Goal: Information Seeking & Learning: Learn about a topic

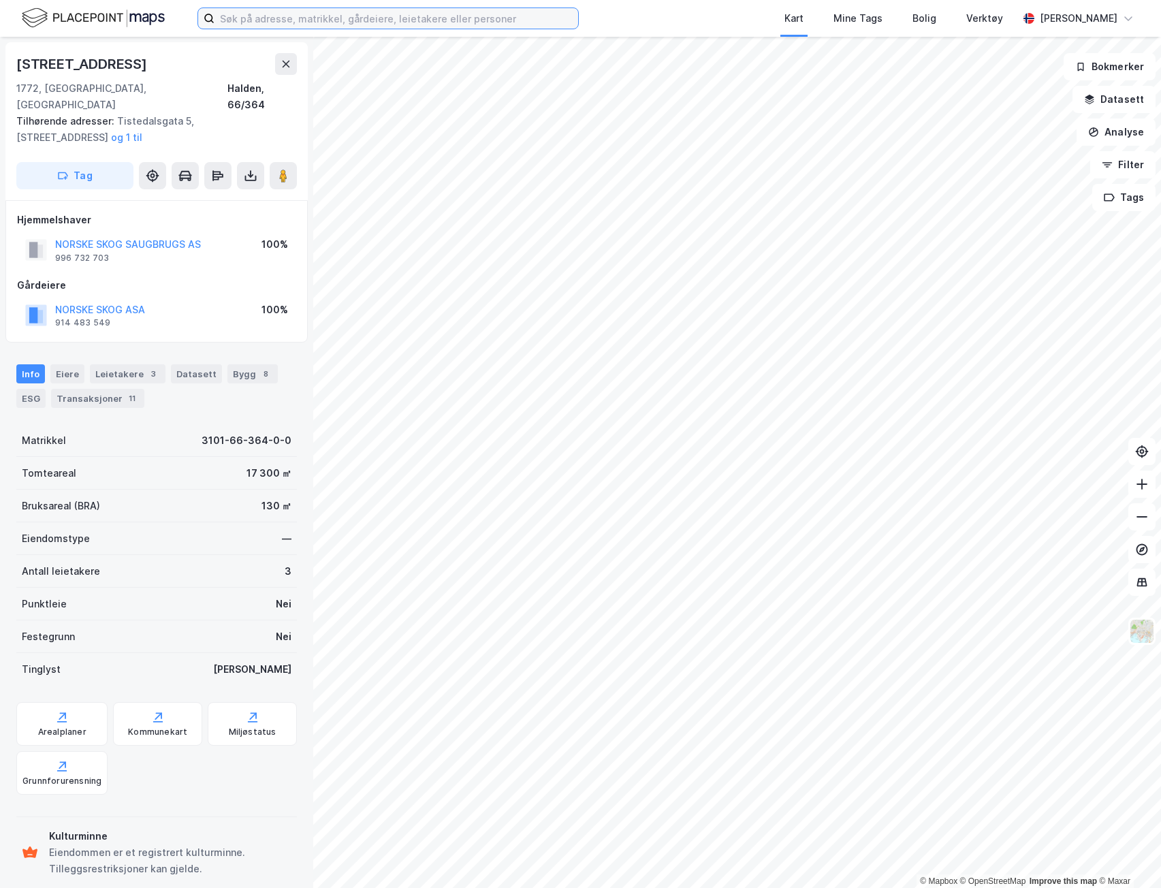
click at [460, 10] on input at bounding box center [396, 18] width 364 height 20
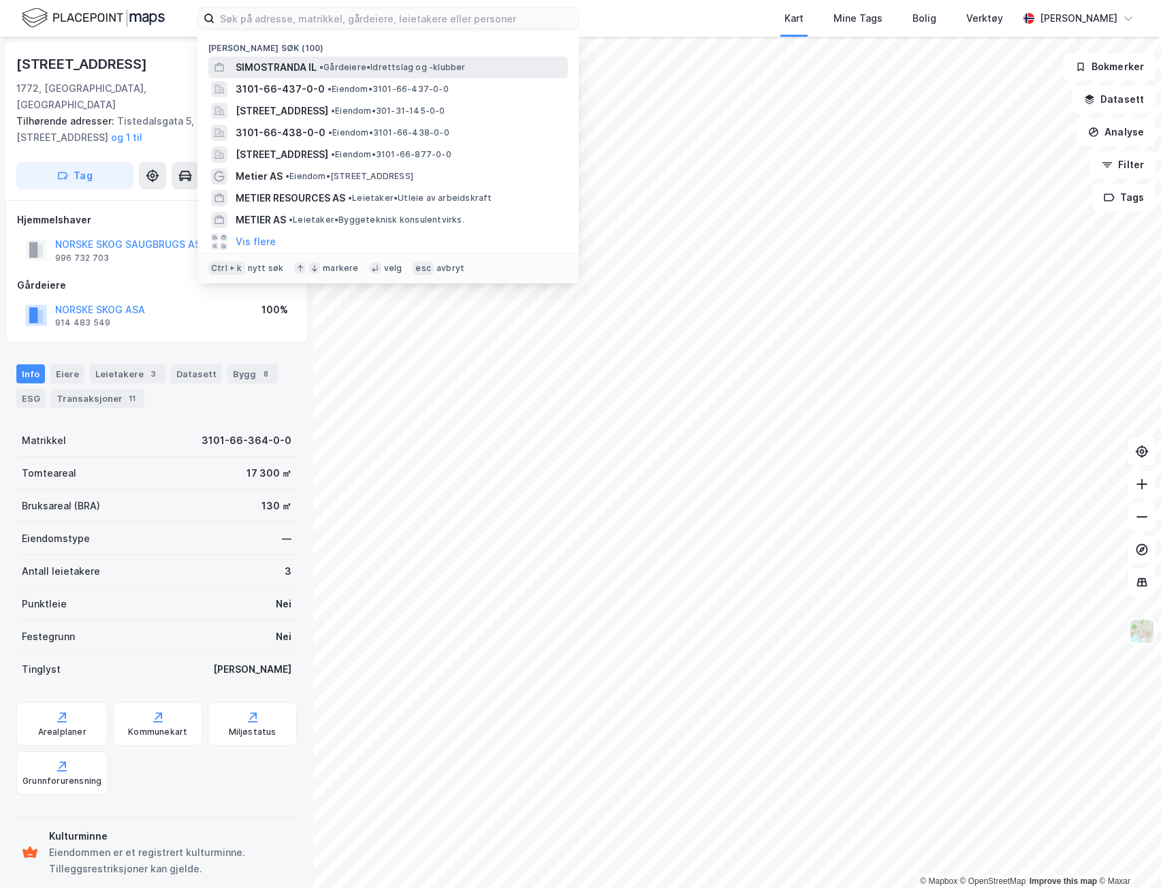
click at [469, 71] on div "SIMOSTRANDA IL • Gårdeiere • Idrettslag og -klubber" at bounding box center [400, 67] width 329 height 16
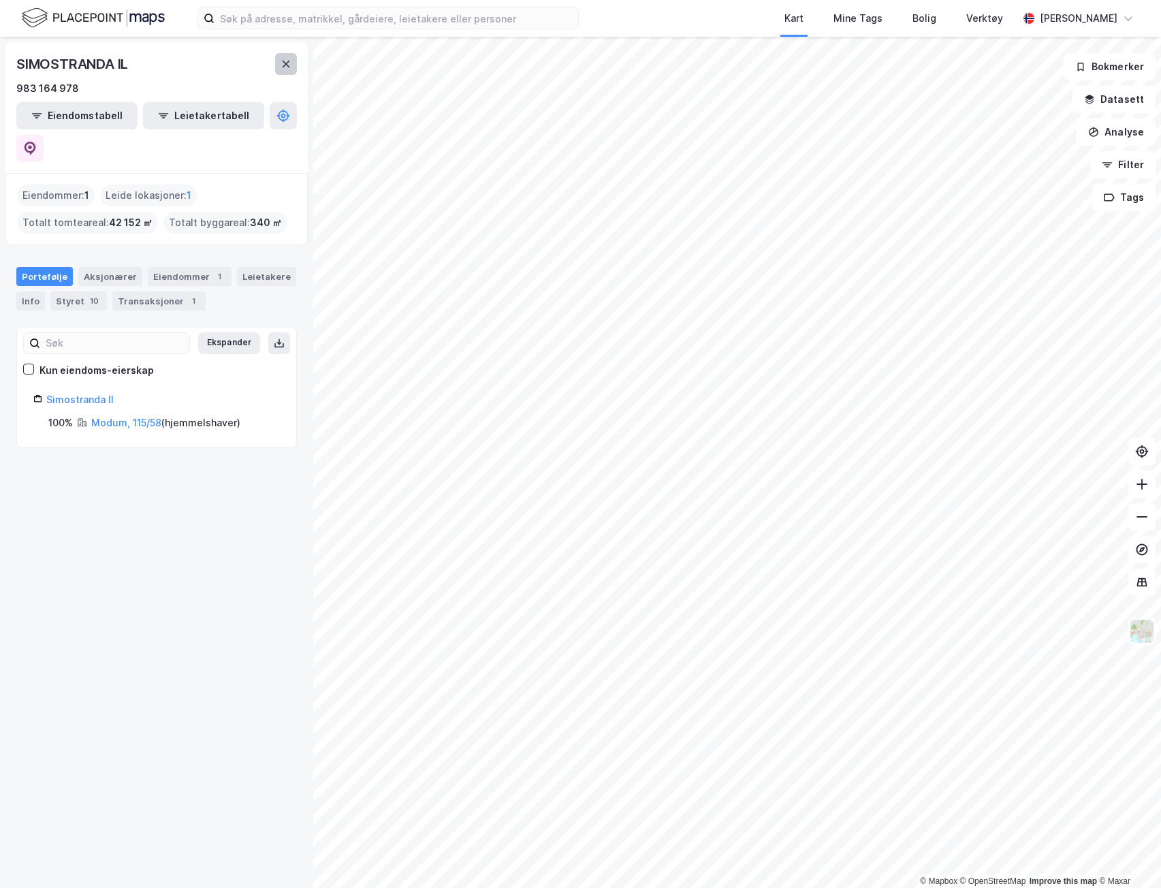
click at [293, 65] on button at bounding box center [286, 64] width 22 height 22
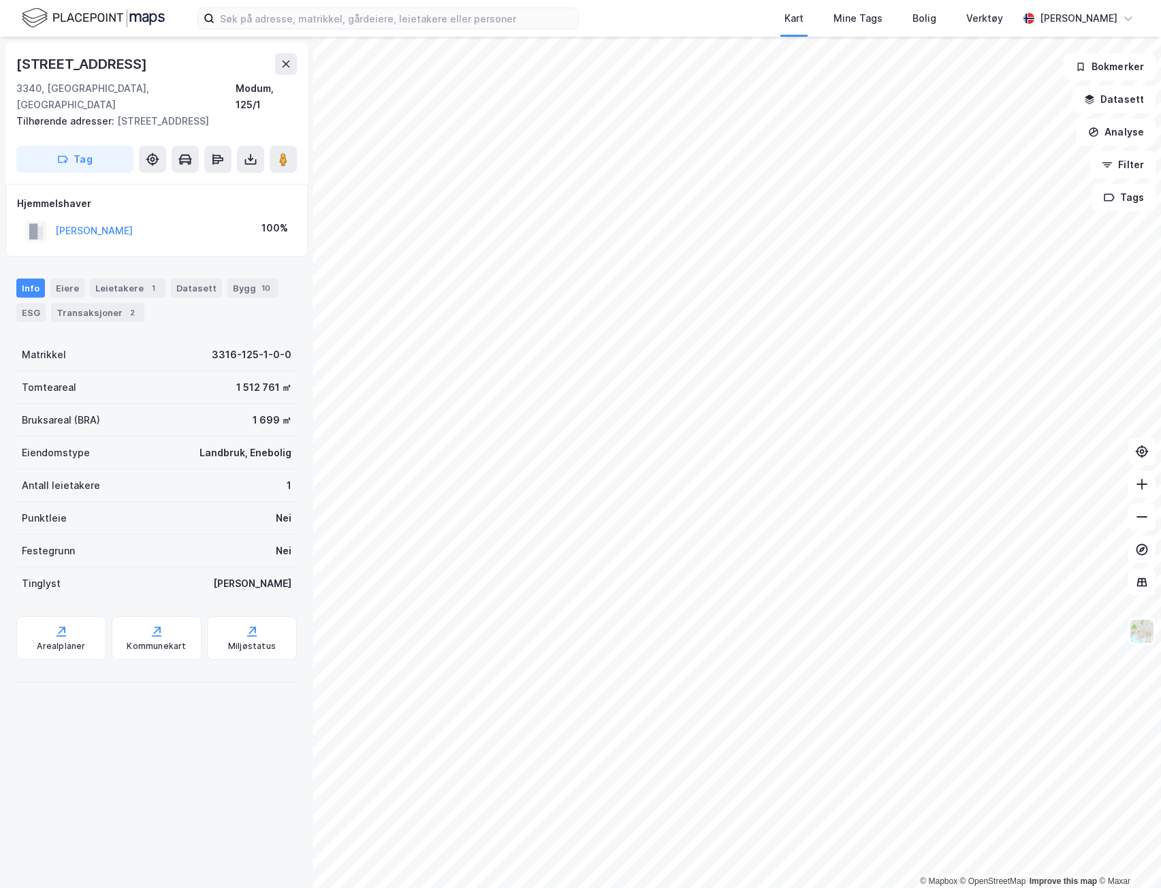
click at [398, 29] on div "Kart Mine Tags Bolig Verktøy [PERSON_NAME]" at bounding box center [580, 18] width 1161 height 37
click at [393, 18] on input at bounding box center [396, 18] width 364 height 20
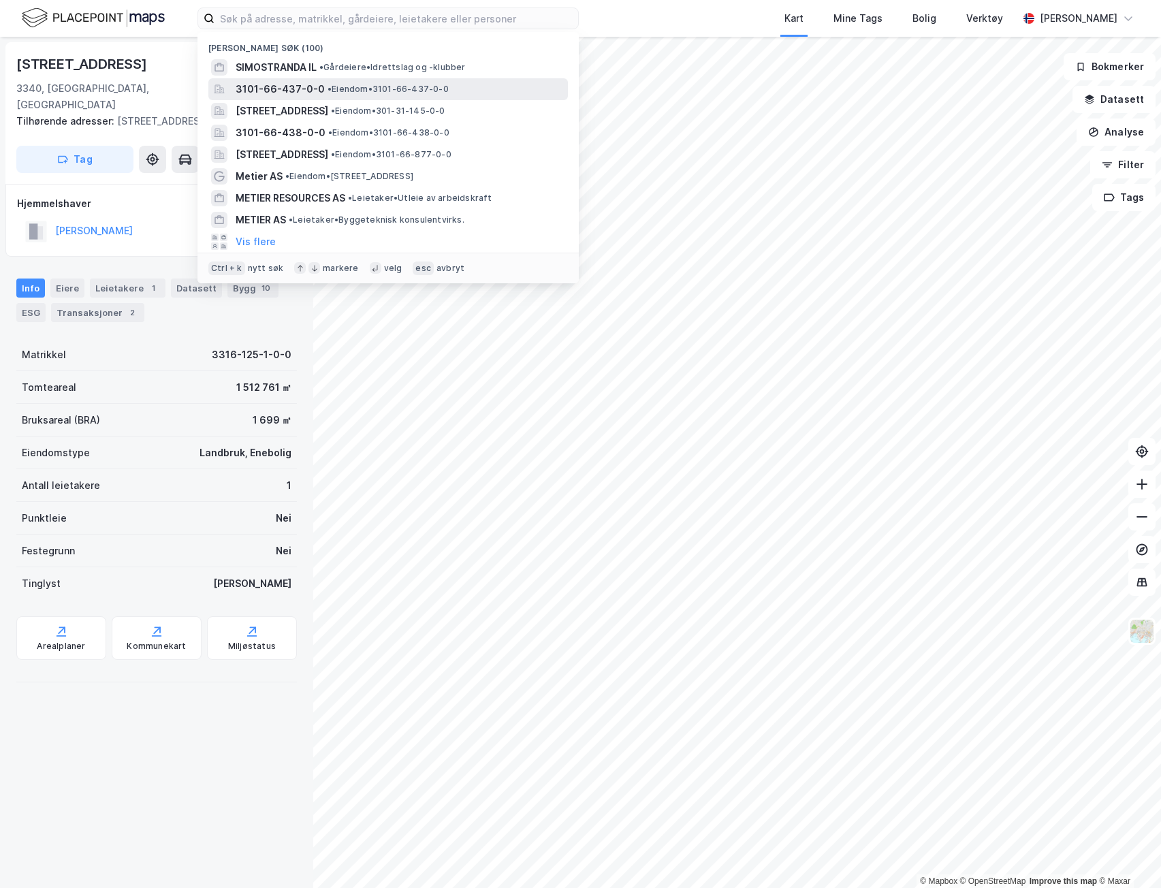
click at [327, 91] on span "•" at bounding box center [329, 89] width 4 height 10
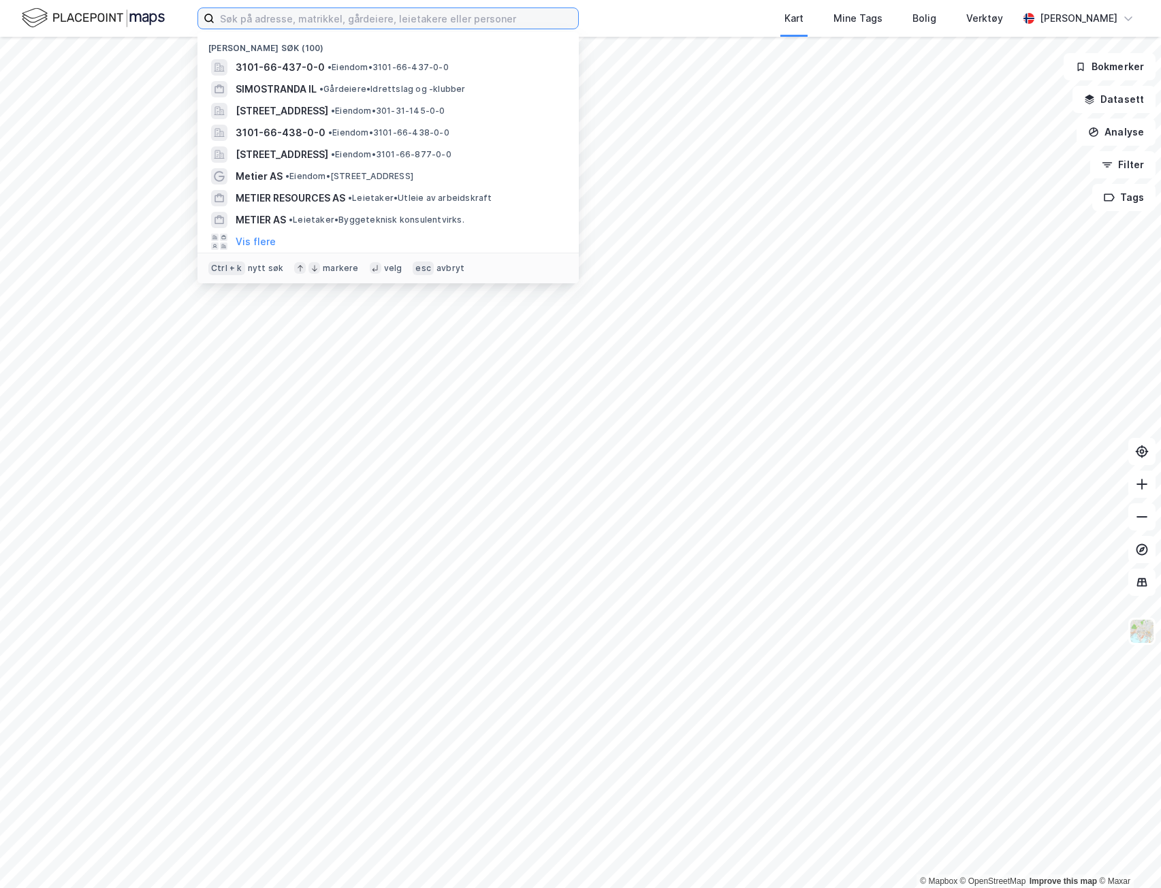
click at [375, 22] on input at bounding box center [396, 18] width 364 height 20
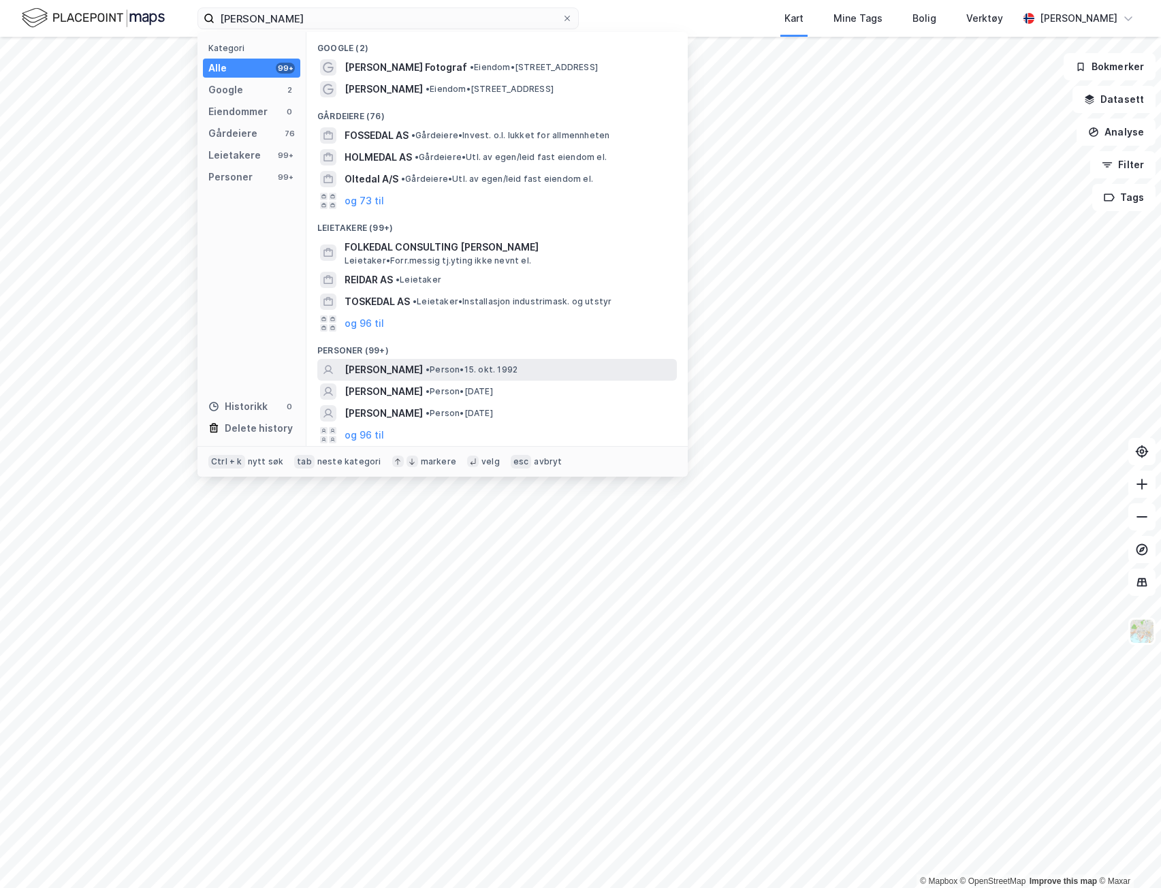
click at [366, 370] on span "REIDAR FOLKEDAL" at bounding box center [383, 369] width 78 height 16
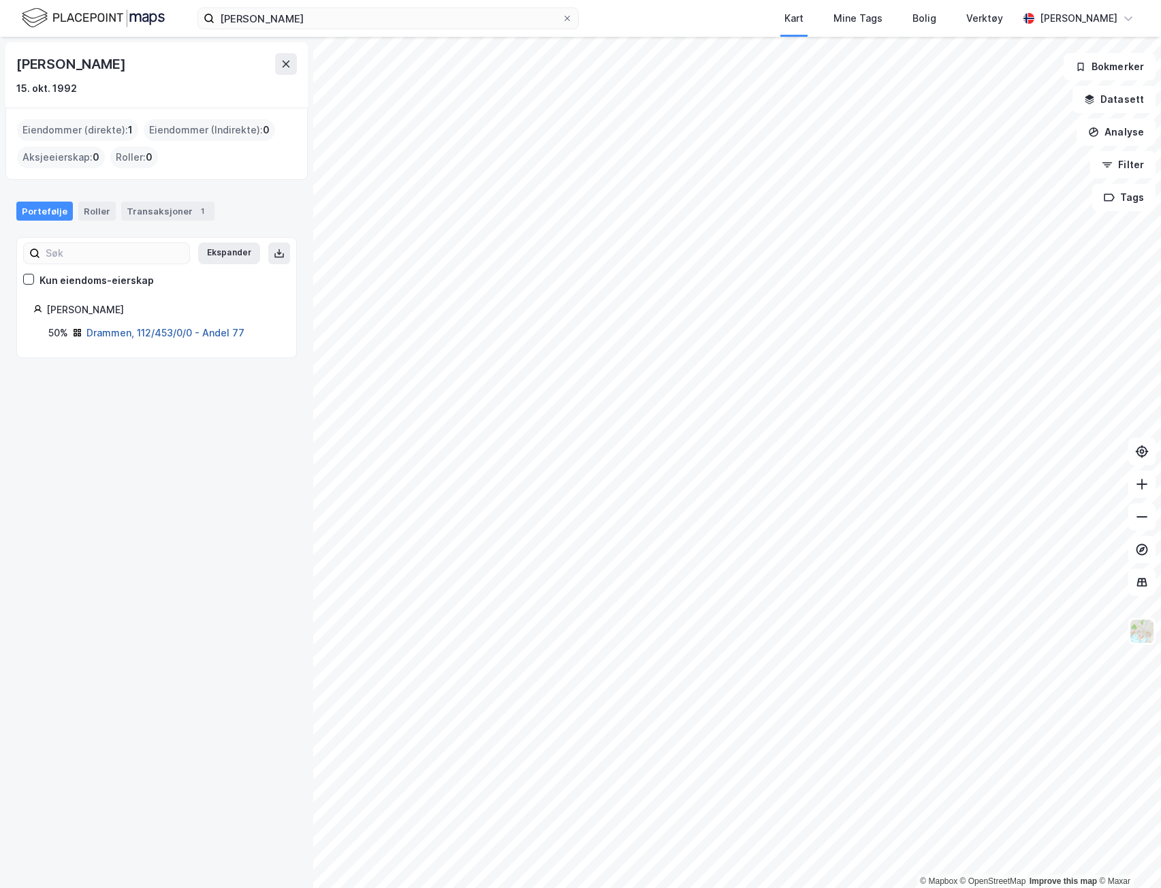
click at [115, 332] on link "Drammen, 112/453/0/0 - Andel 77" at bounding box center [165, 333] width 158 height 12
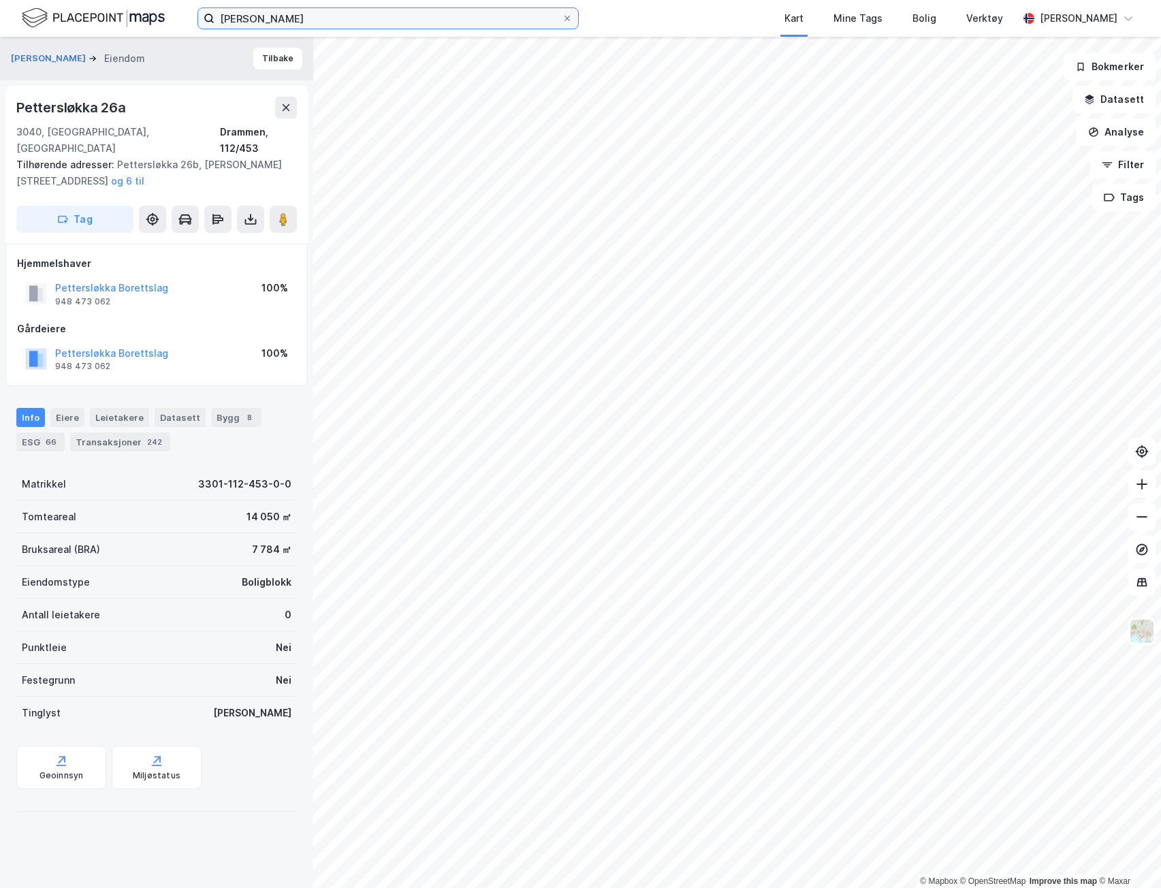
click at [310, 21] on input "reidar folkedal" at bounding box center [387, 18] width 347 height 20
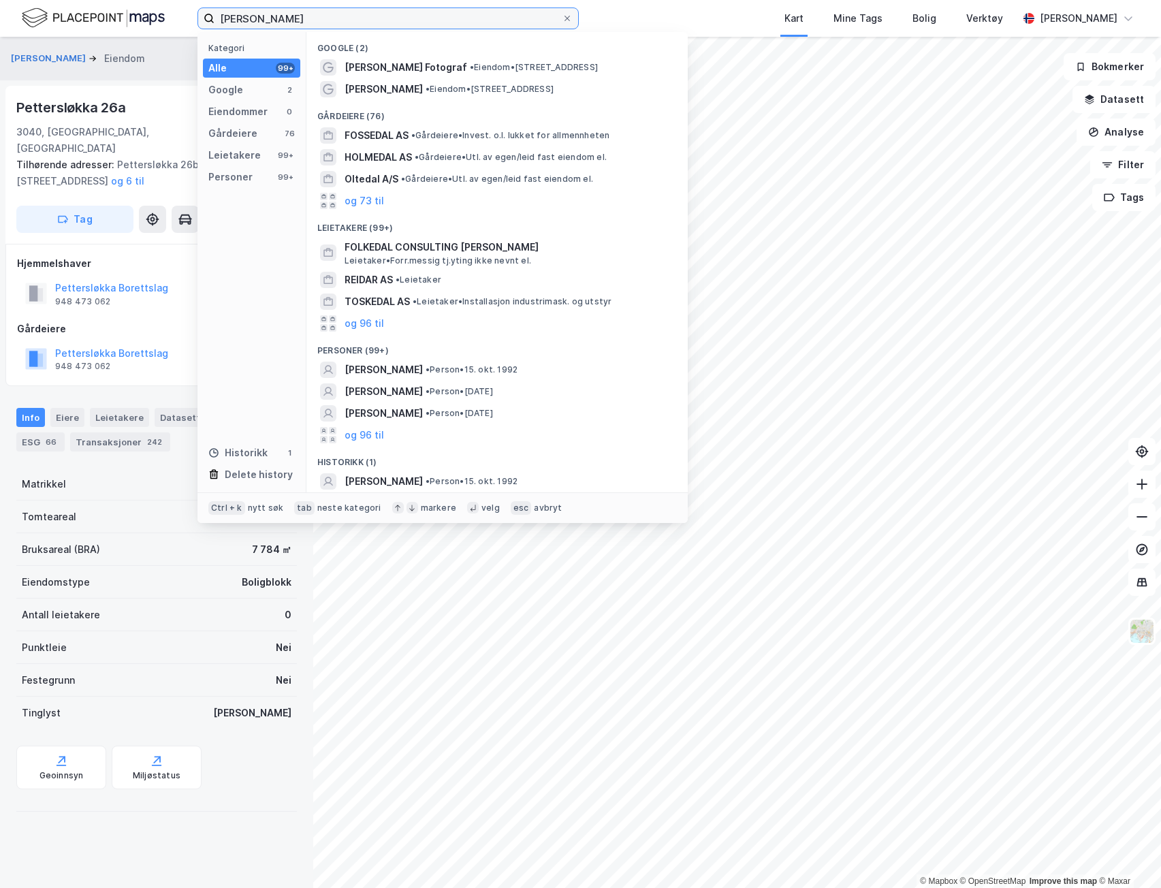
click at [310, 21] on input "reidar folkedal" at bounding box center [387, 18] width 347 height 20
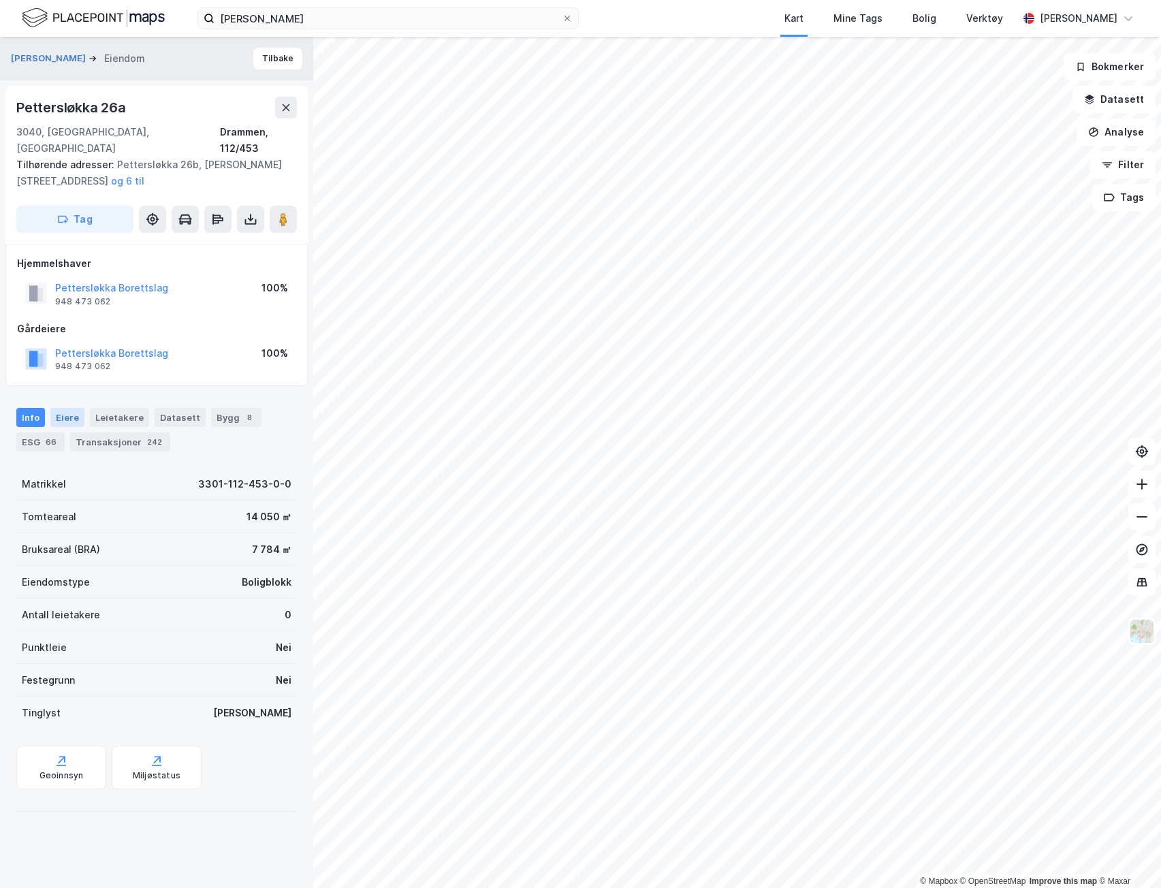
click at [52, 408] on div "Eiere" at bounding box center [67, 417] width 34 height 19
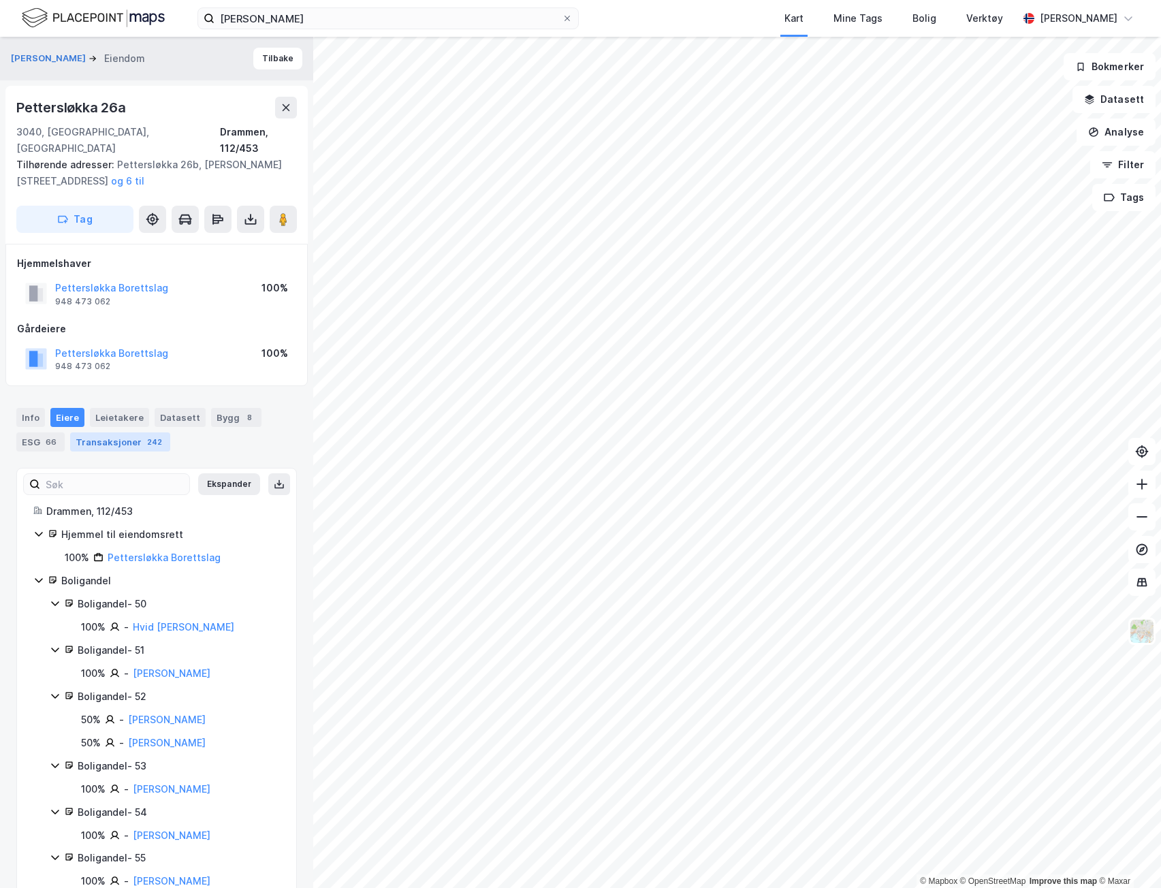
click at [74, 432] on div "Transaksjoner 242" at bounding box center [120, 441] width 100 height 19
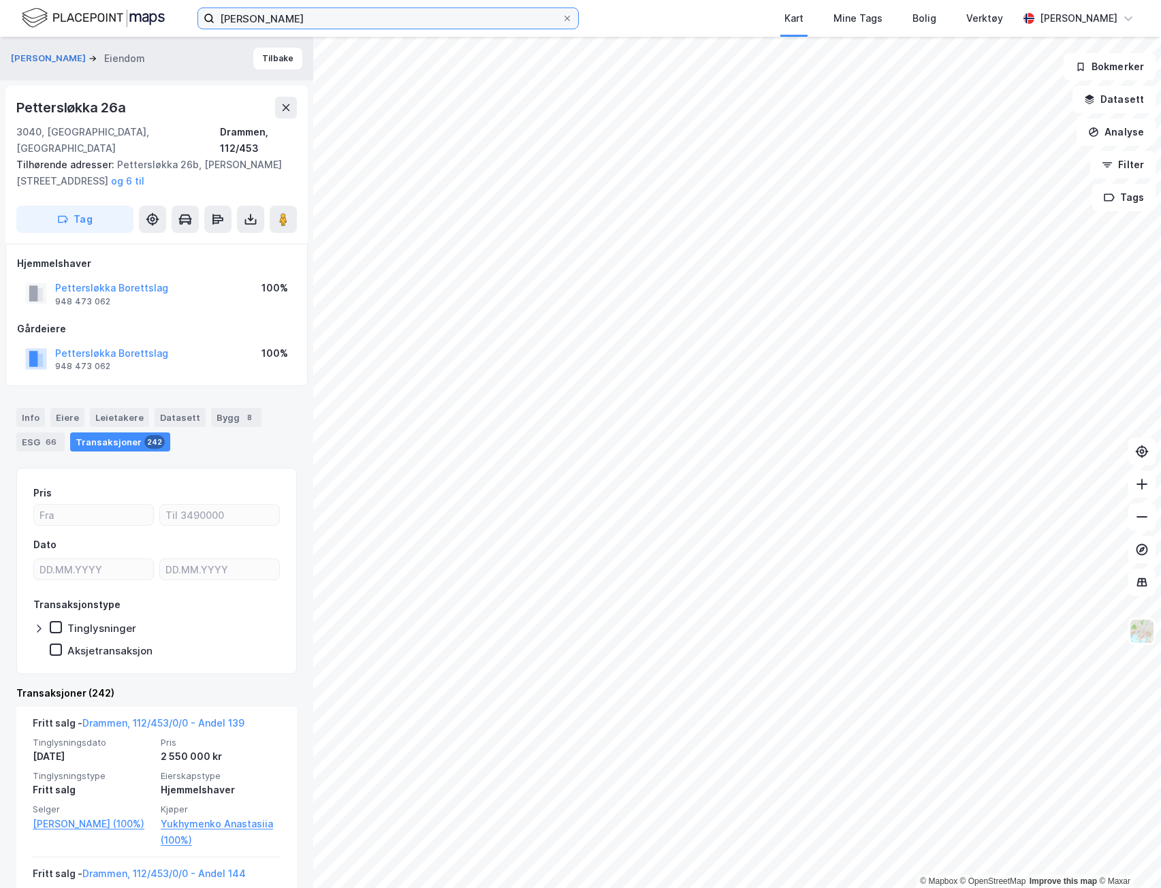
click at [443, 28] on input "reidar folkedal" at bounding box center [387, 18] width 347 height 20
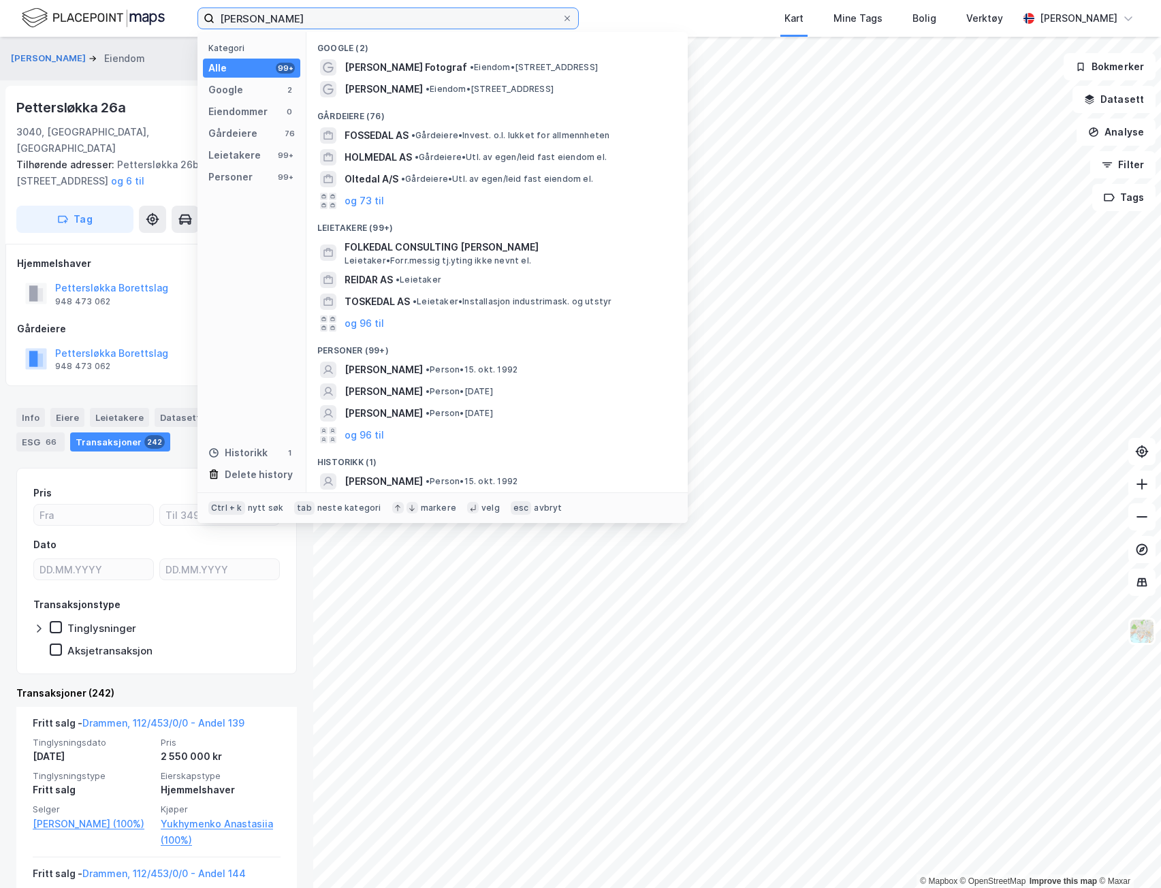
click at [443, 28] on input "reidar folkedal" at bounding box center [387, 18] width 347 height 20
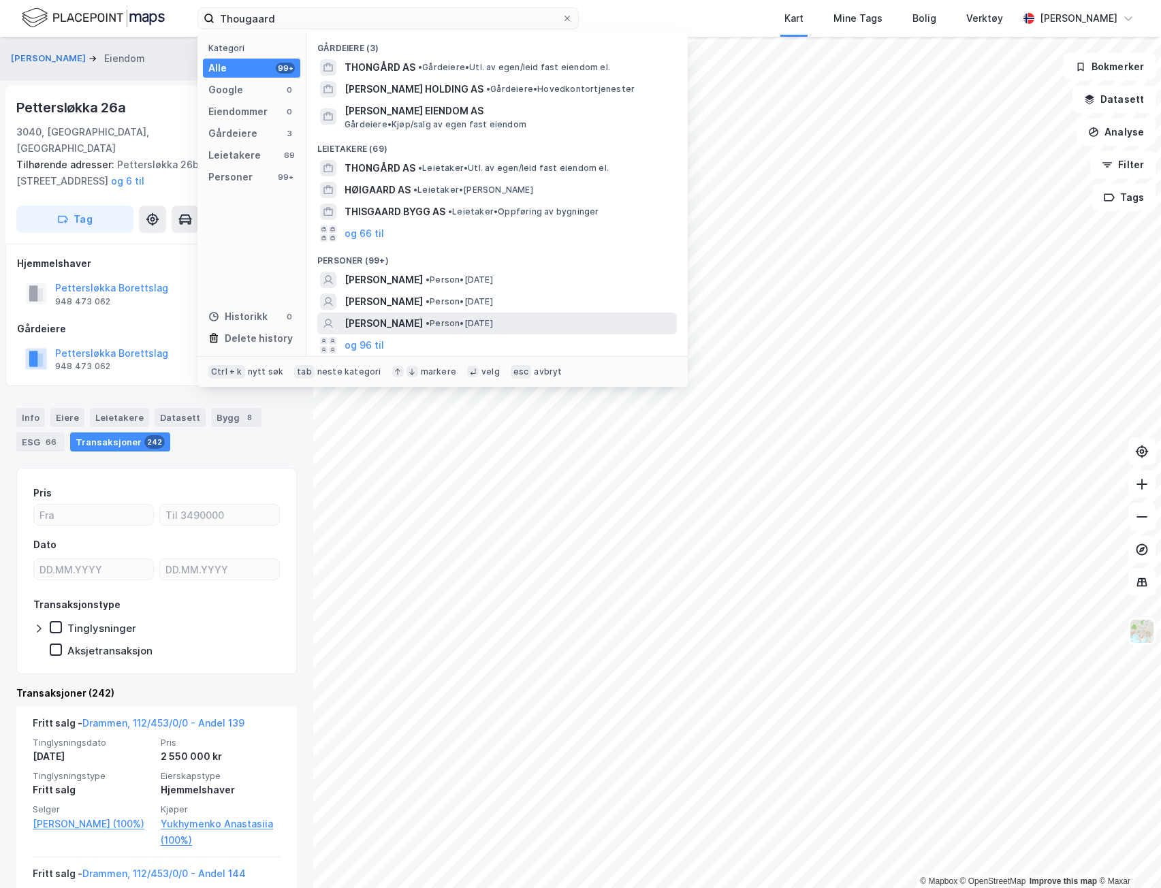
click at [376, 322] on span "JOACHIM THOUGAARD" at bounding box center [383, 323] width 78 height 16
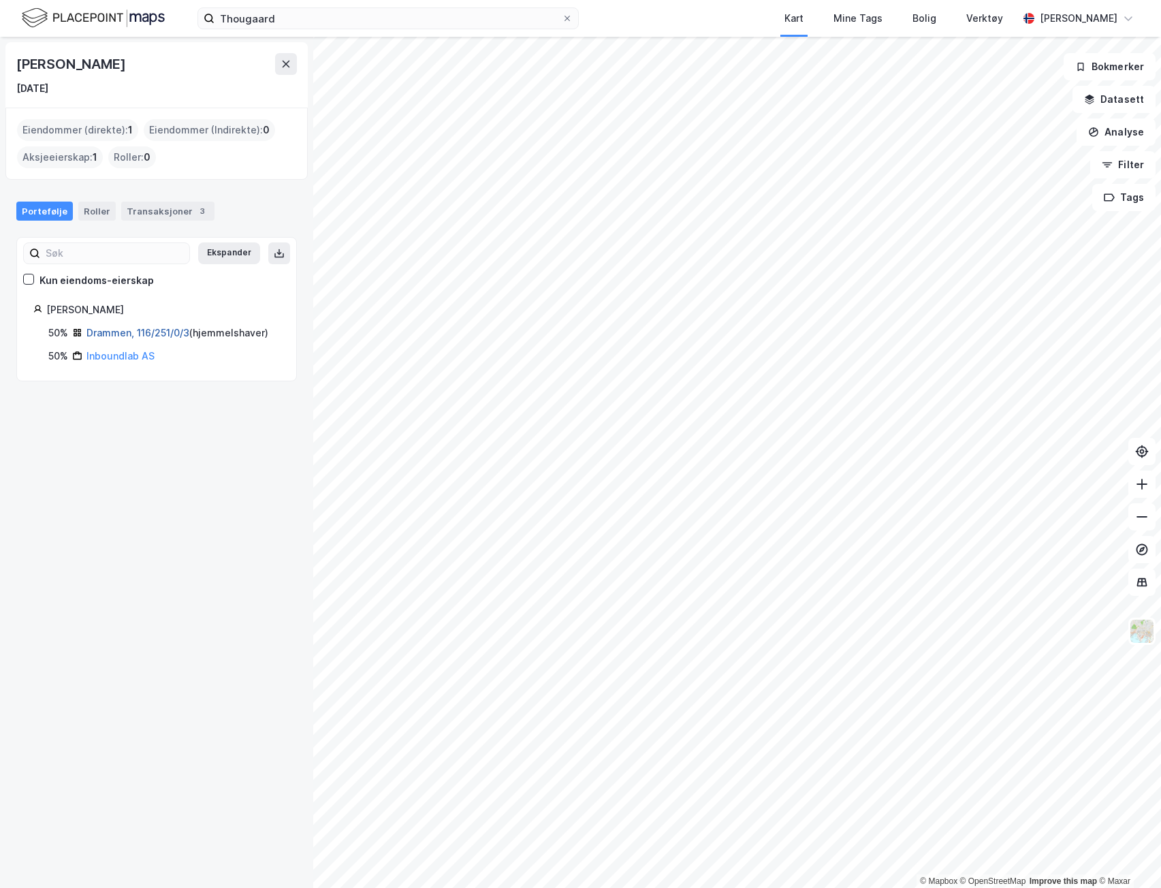
click at [159, 329] on link "Drammen, 116/251/0/3" at bounding box center [137, 333] width 103 height 12
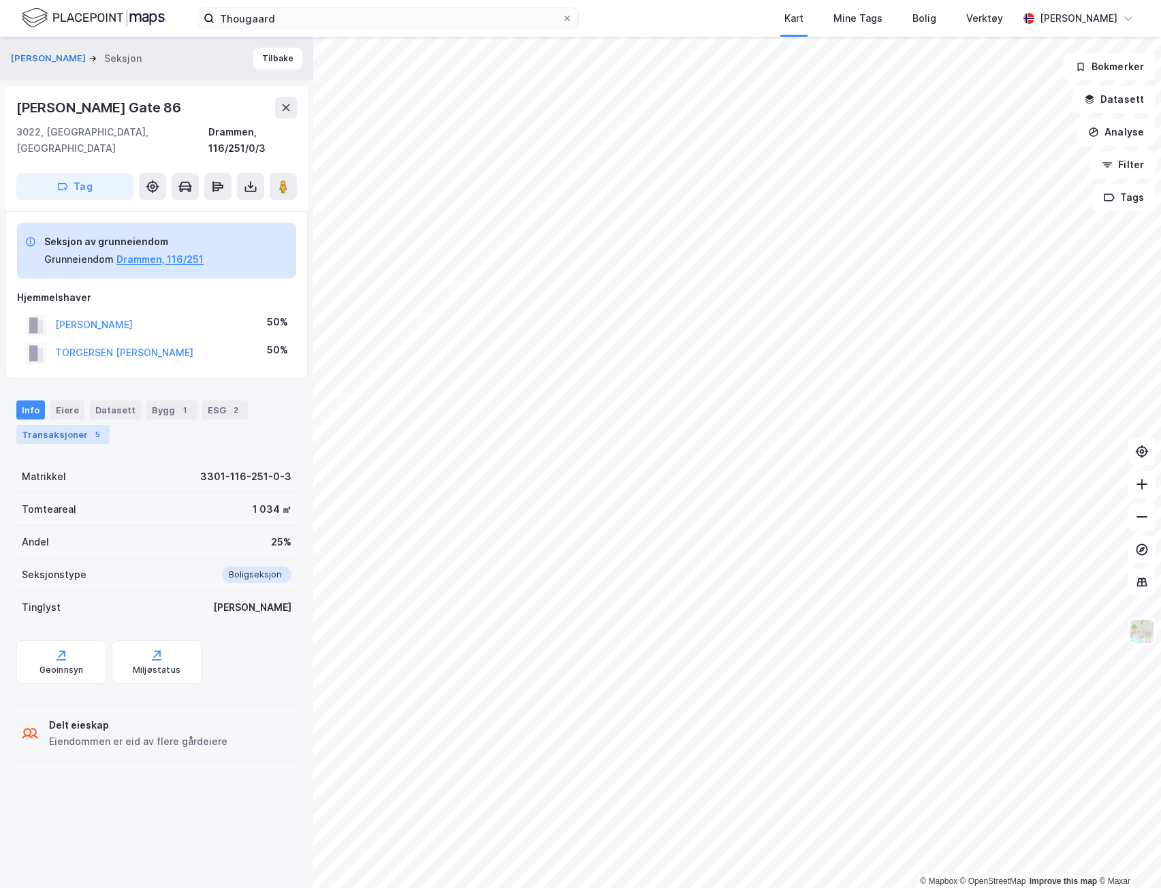
click at [74, 425] on div "Transaksjoner 5" at bounding box center [62, 434] width 93 height 19
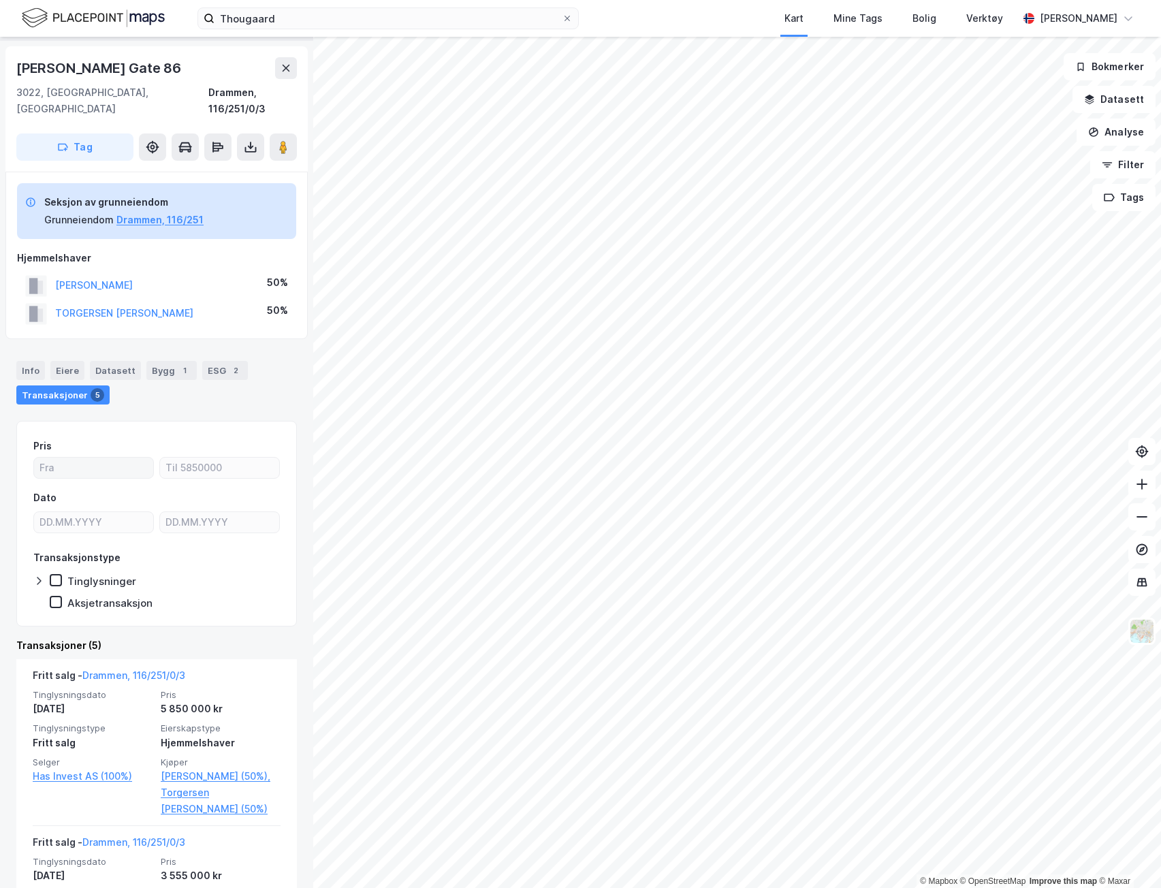
scroll to position [68, 0]
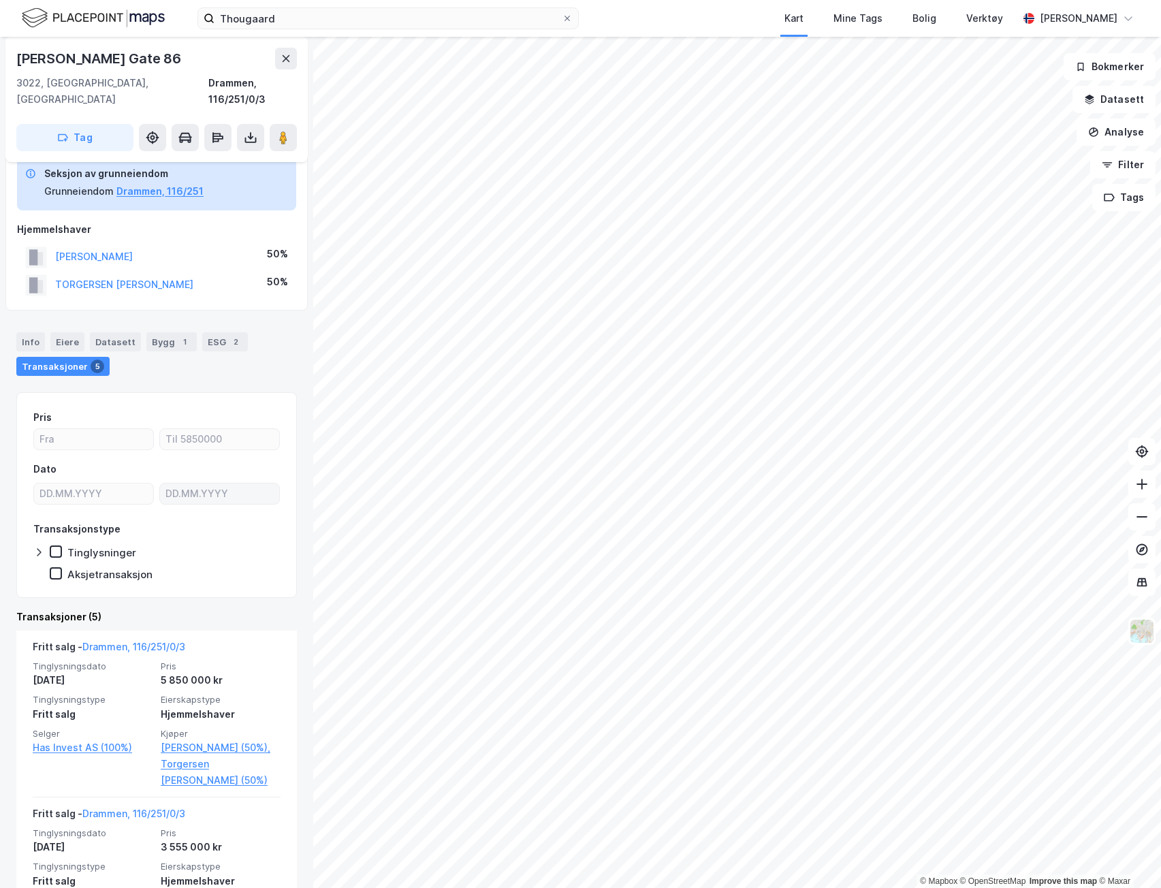
click at [263, 478] on div "© Mapbox © OpenStreetMap Improve this map © Maxar THOUGAARD JOACHIM Seksjon Til…" at bounding box center [580, 462] width 1161 height 851
click at [335, 20] on input "Thougaard" at bounding box center [387, 18] width 347 height 20
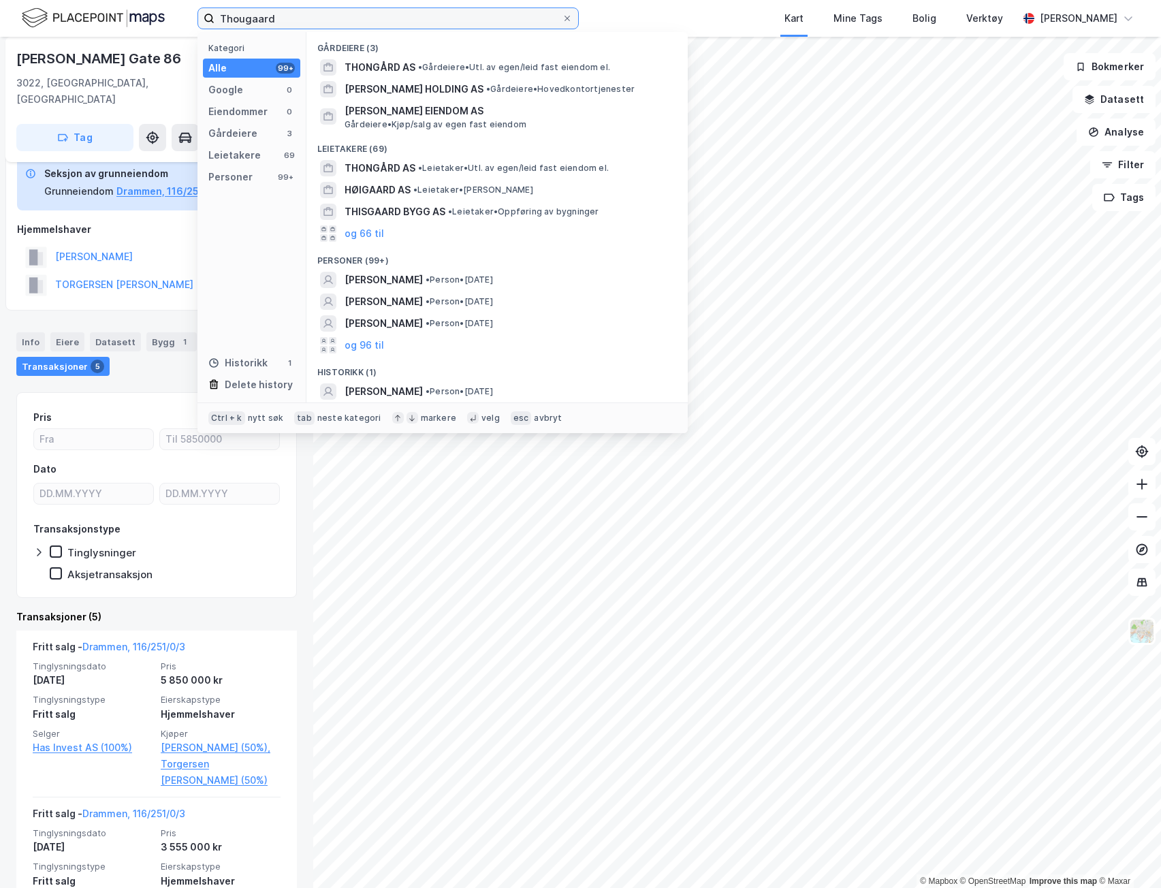
click at [335, 20] on input "Thougaard" at bounding box center [387, 18] width 347 height 20
click at [336, 20] on input "Thougaard" at bounding box center [387, 18] width 347 height 20
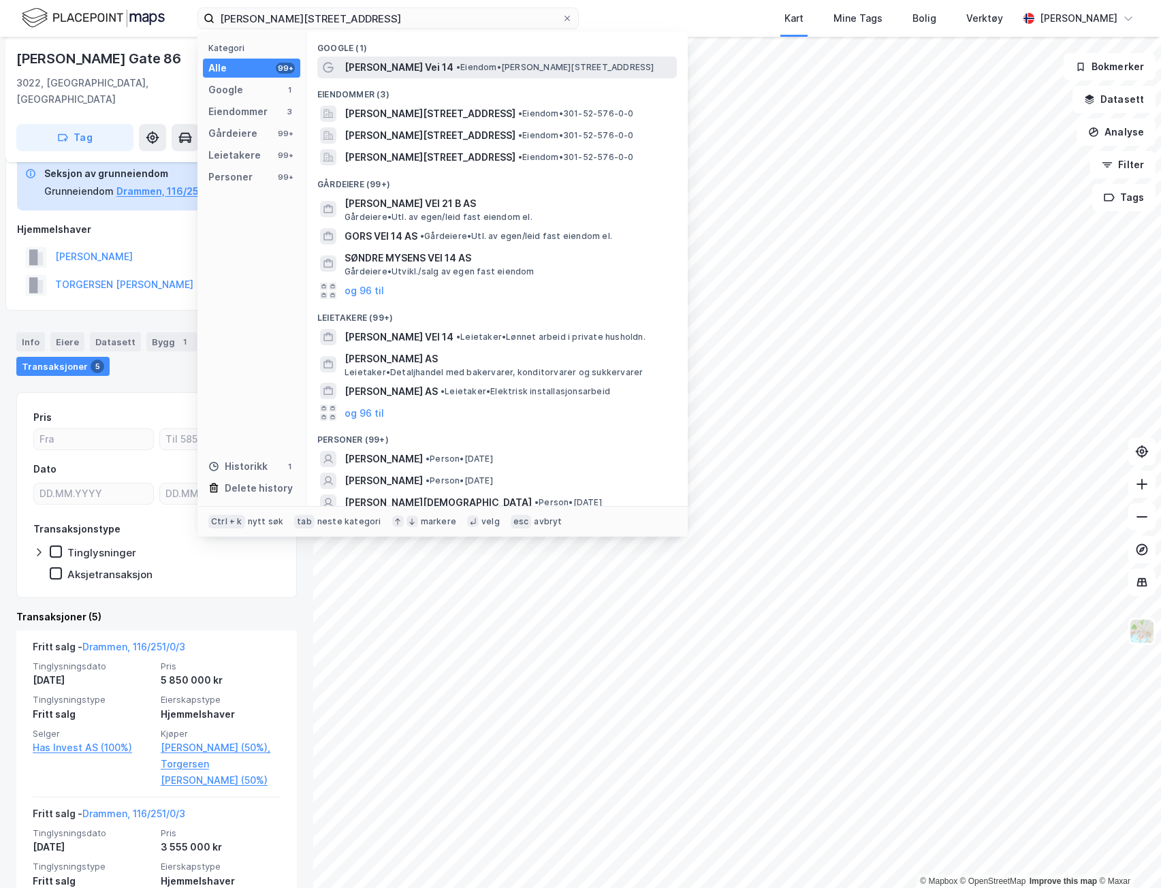
click at [362, 68] on span "Carl Kjelsens Vei 14" at bounding box center [398, 67] width 109 height 16
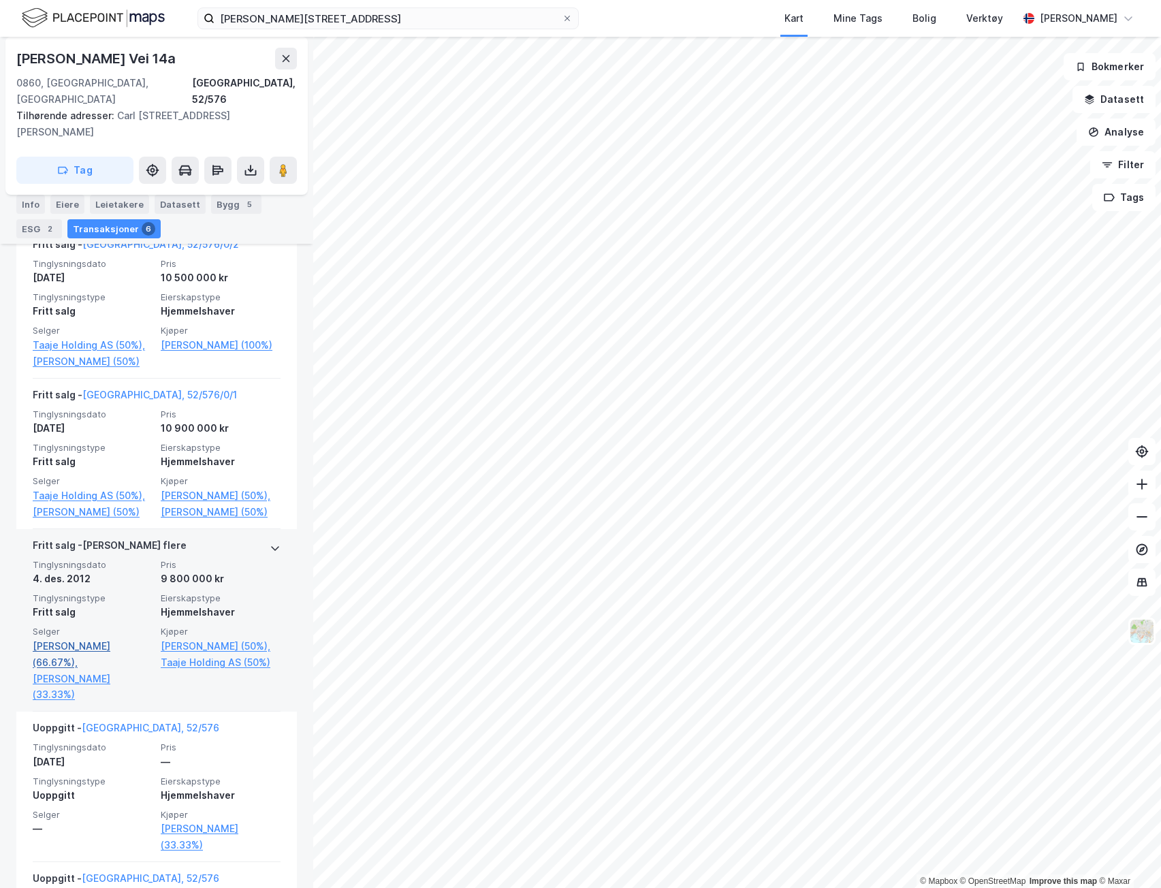
scroll to position [408, 0]
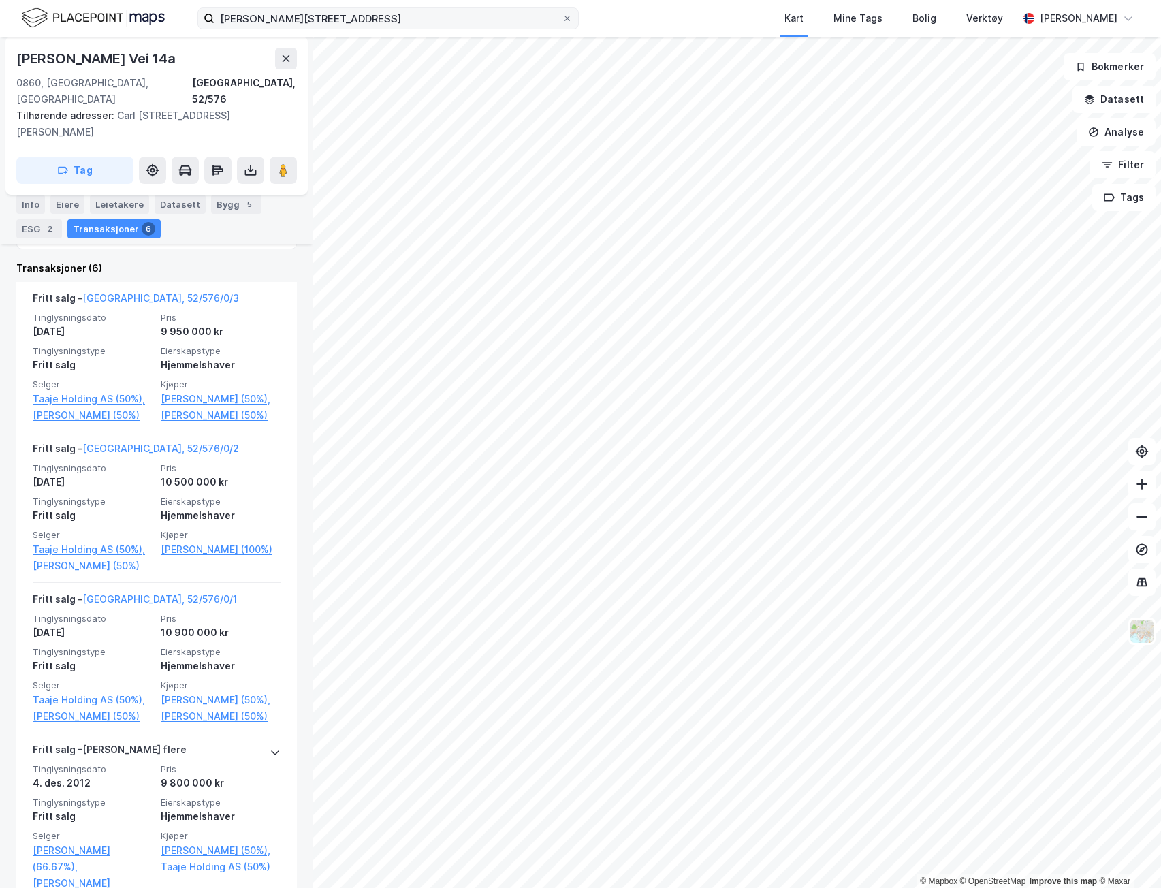
click at [446, 30] on div "carl kjelsens vei 14 Kart Mine Tags Bolig Verktøy Nils Georg Aass Dahlen" at bounding box center [580, 18] width 1161 height 37
click at [447, 27] on input "carl kjelsens vei 14" at bounding box center [387, 18] width 347 height 20
click at [447, 25] on input "carl kjelsens vei 14" at bounding box center [387, 18] width 347 height 20
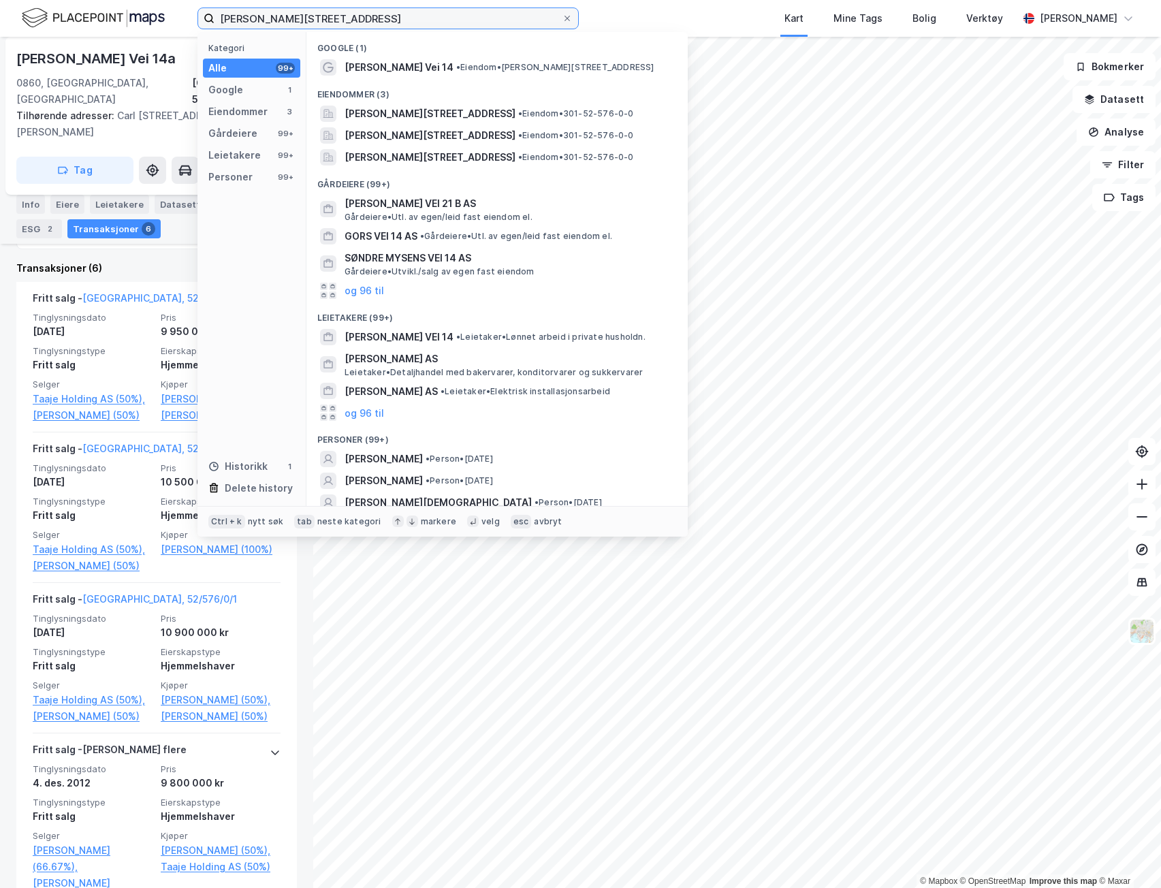
click at [447, 25] on input "carl kjelsens vei 14" at bounding box center [387, 18] width 347 height 20
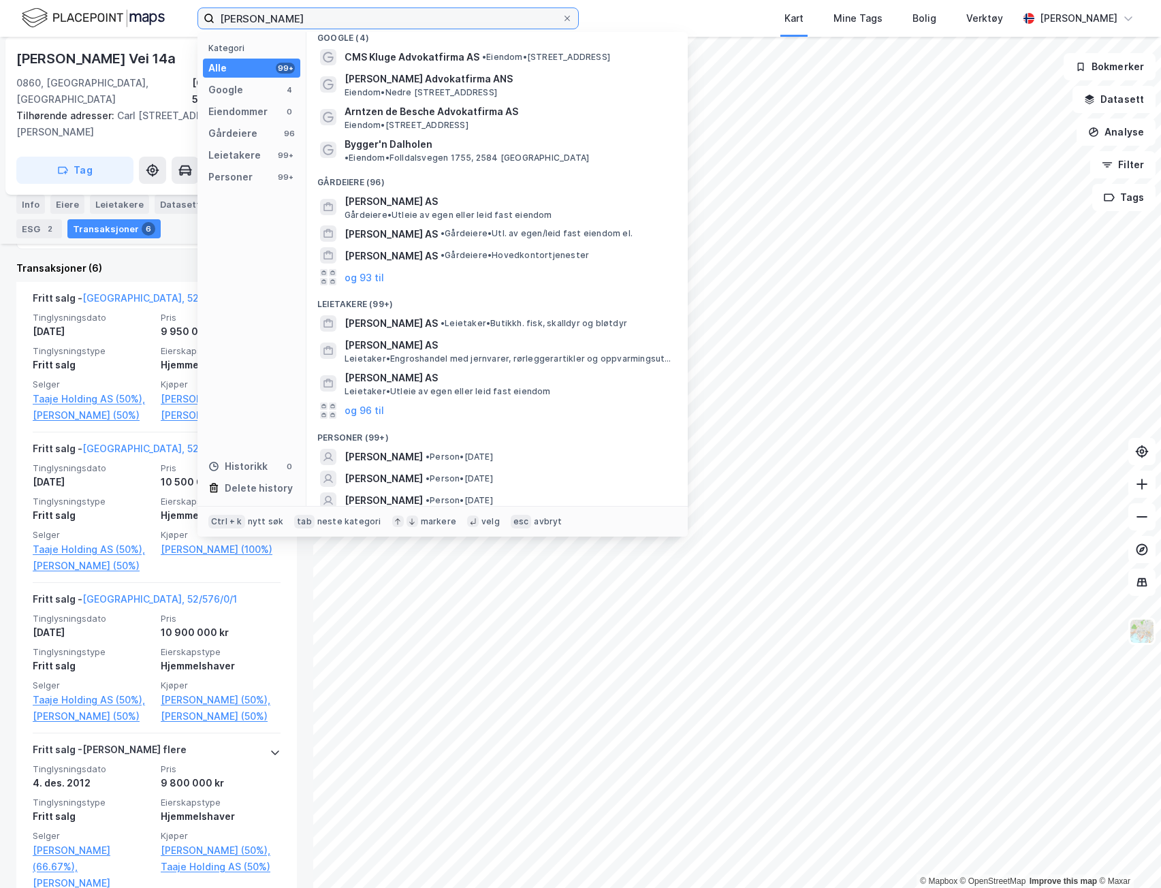
scroll to position [27, 0]
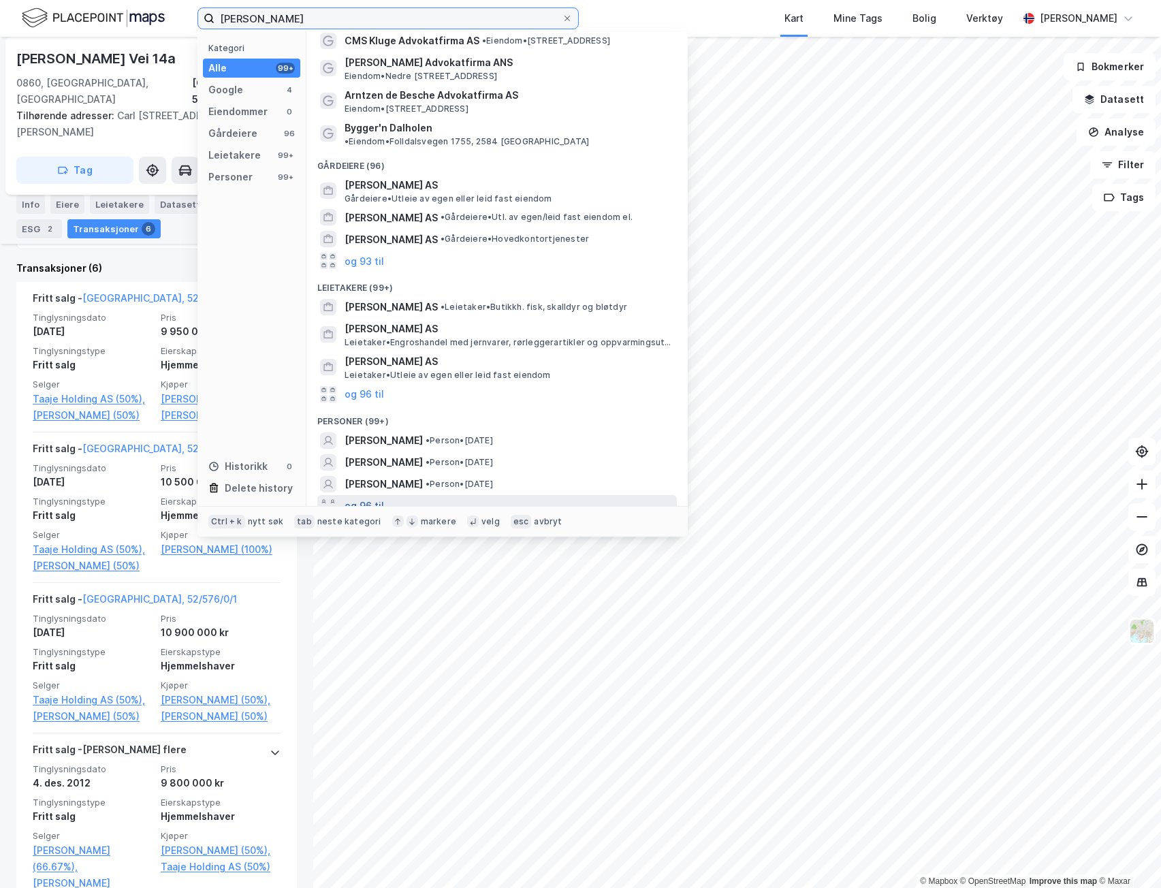
type input "georg dahlen"
click at [359, 498] on button "og 96 til" at bounding box center [363, 506] width 39 height 16
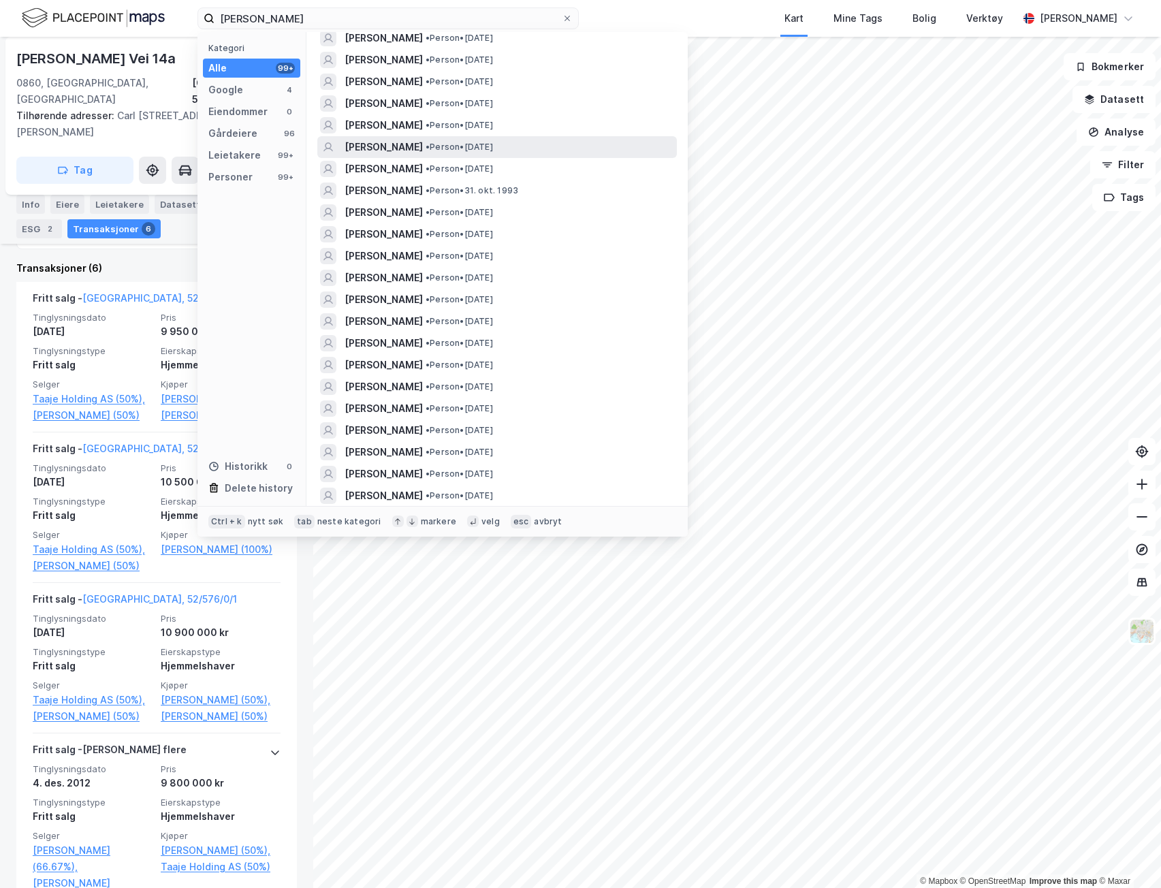
scroll to position [843, 0]
click at [423, 182] on span "NILS GEORG AASS DAHLEN" at bounding box center [383, 190] width 78 height 16
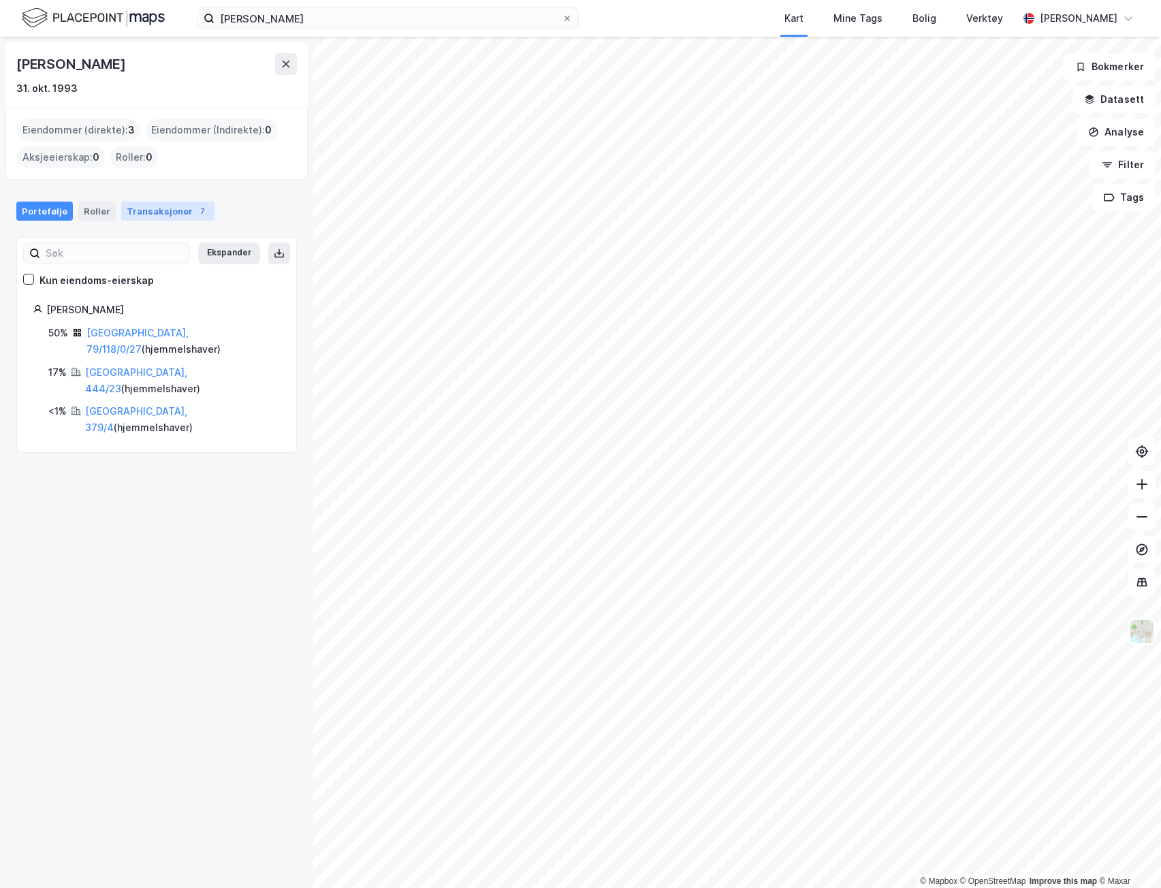
click at [144, 217] on div "Transaksjoner 7" at bounding box center [167, 211] width 93 height 19
